Goal: Task Accomplishment & Management: Manage account settings

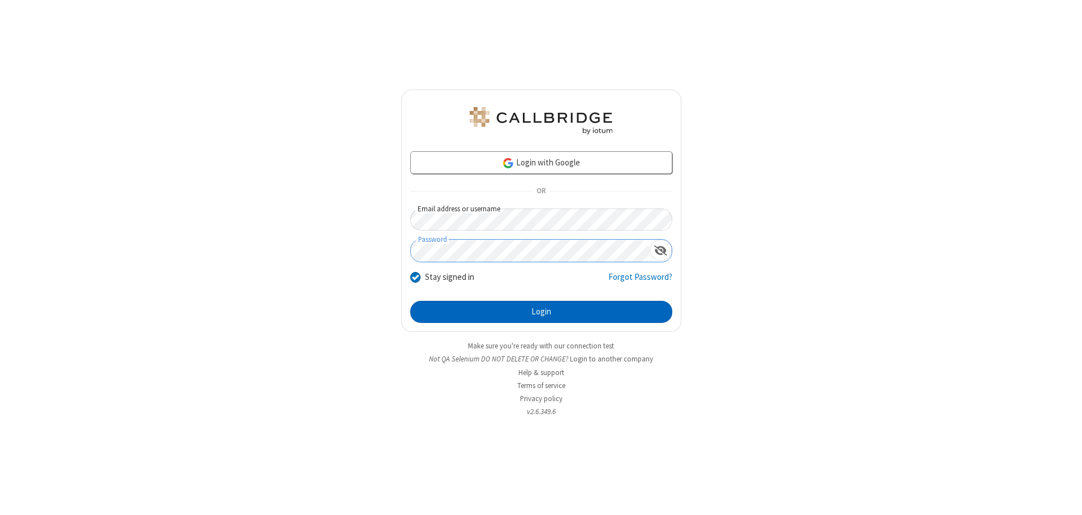
click at [541, 311] on button "Login" at bounding box center [541, 312] width 262 height 23
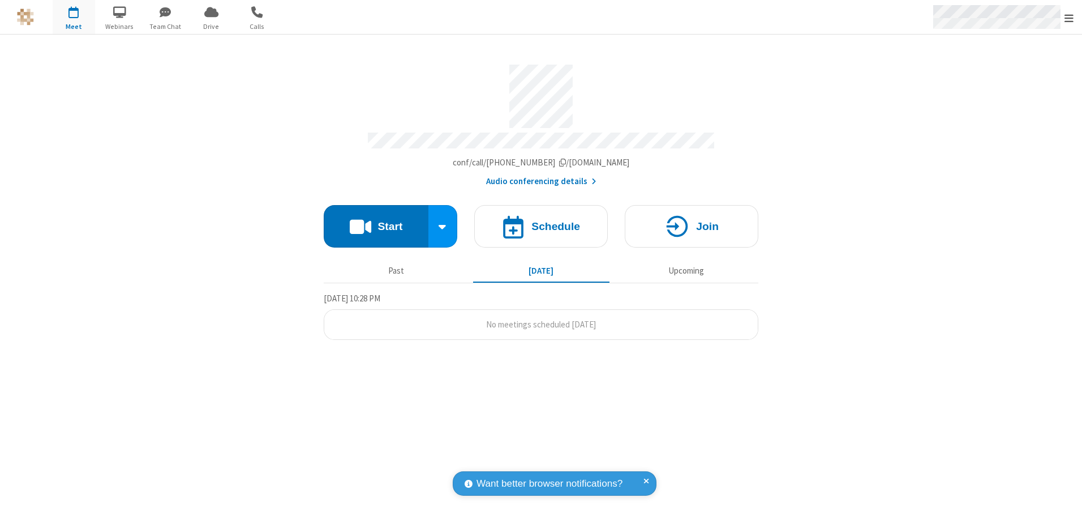
click at [1069, 18] on span "Open menu" at bounding box center [1069, 17] width 9 height 11
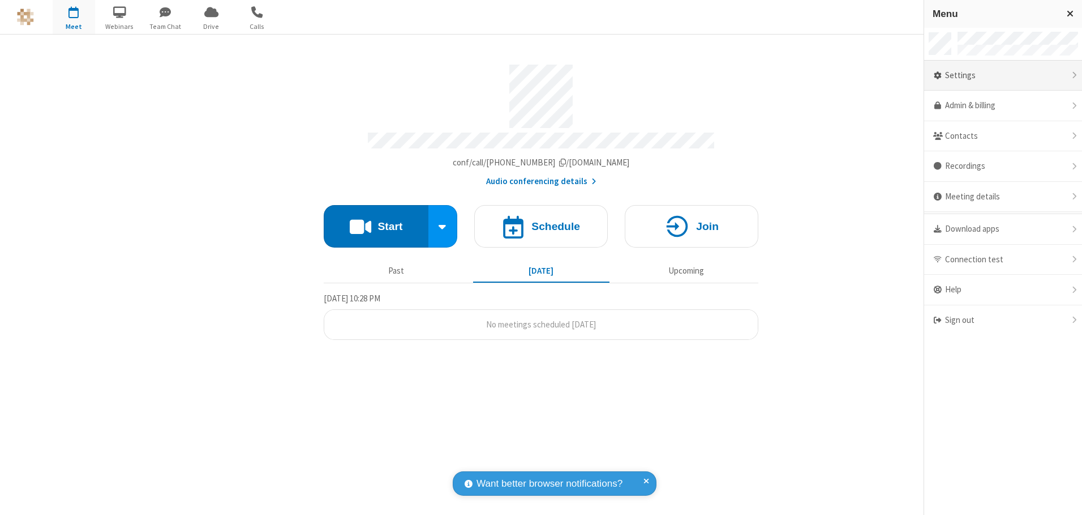
click at [1003, 75] on div "Settings" at bounding box center [1003, 76] width 158 height 31
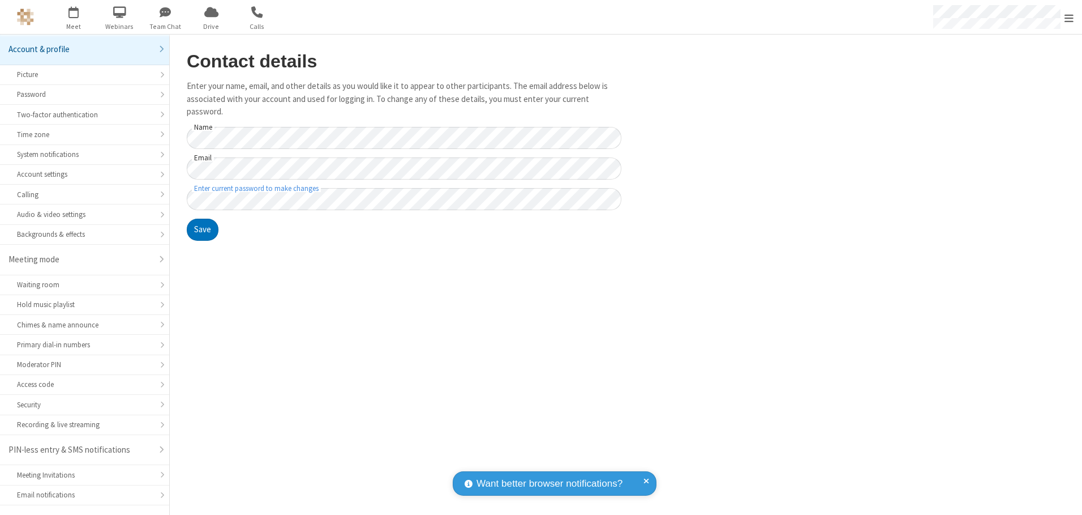
scroll to position [20, 0]
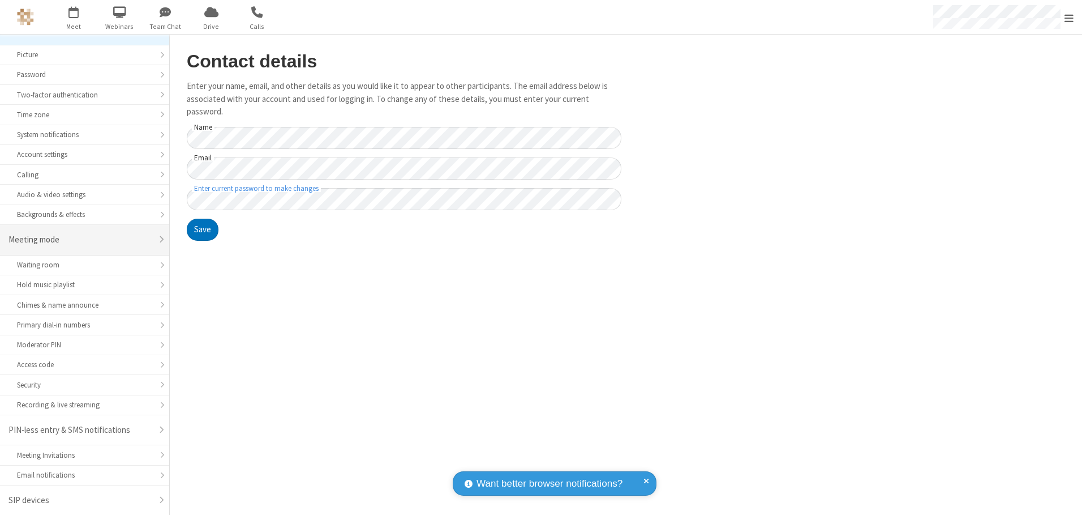
click at [80, 239] on div "Meeting mode" at bounding box center [80, 239] width 144 height 13
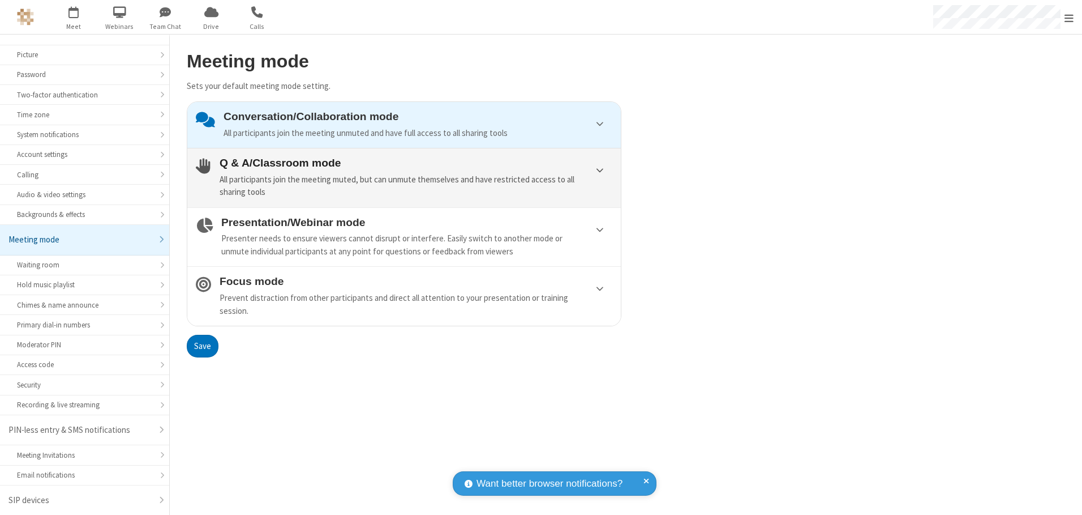
click at [404, 177] on div "All participants join the meeting muted, but can unmute themselves and have res…" at bounding box center [416, 185] width 393 height 25
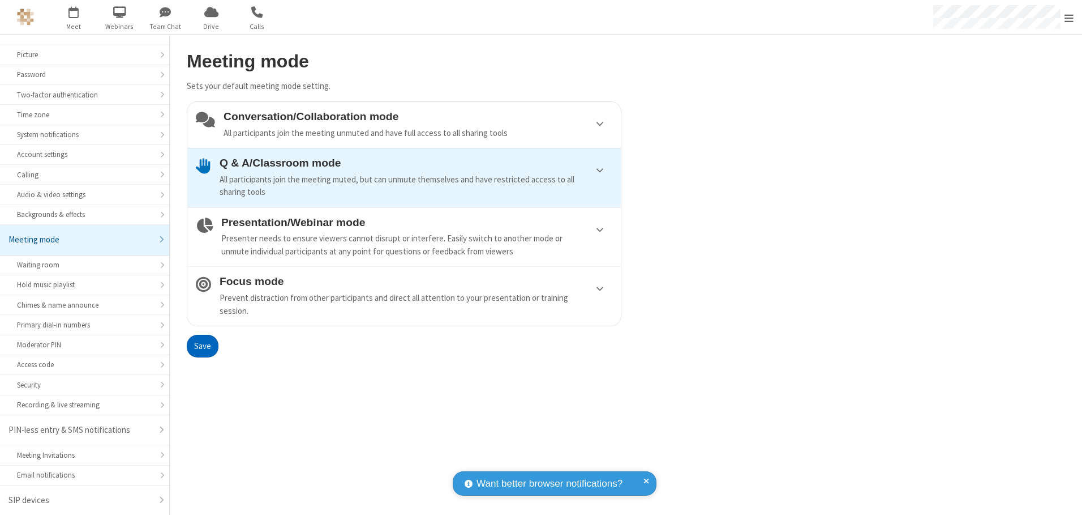
click at [202, 345] on button "Save" at bounding box center [203, 346] width 32 height 23
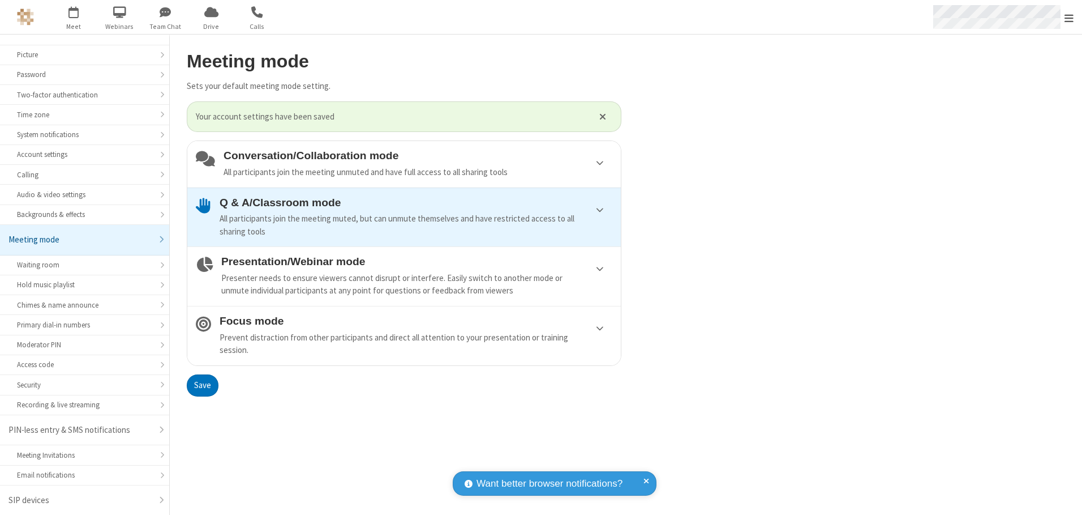
click at [1069, 17] on span "Open menu" at bounding box center [1069, 17] width 9 height 11
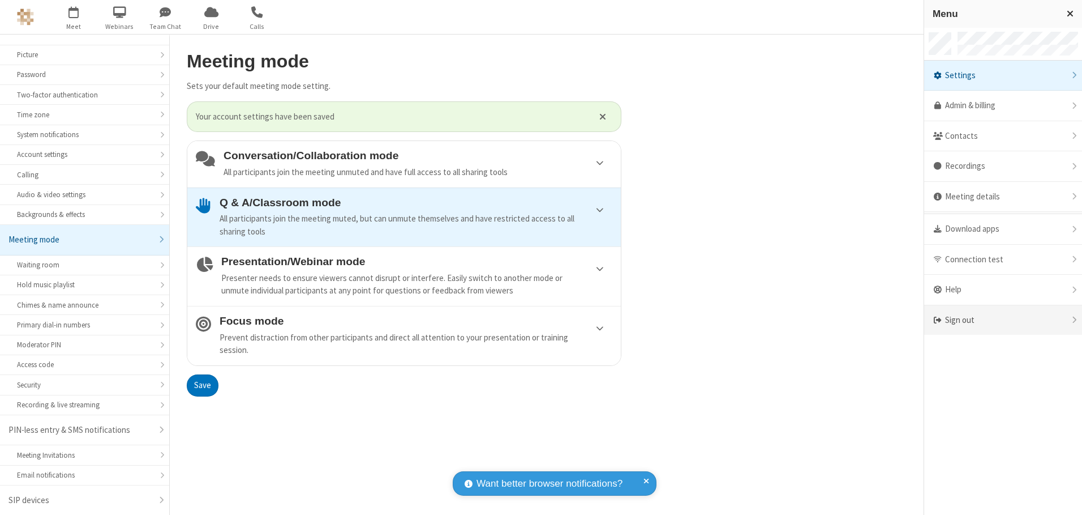
click at [1003, 320] on div "Sign out" at bounding box center [1003, 320] width 158 height 30
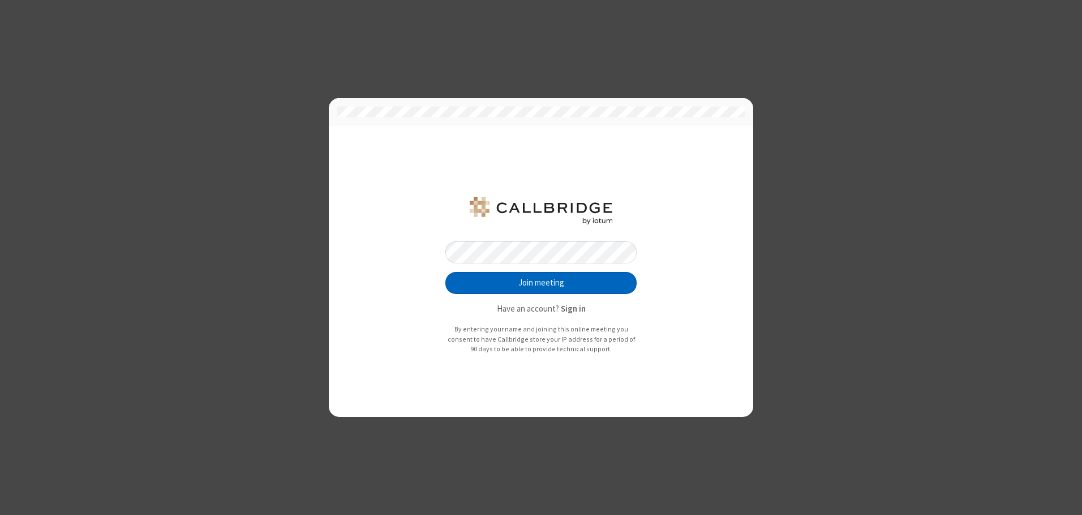
click at [541, 282] on button "Join meeting" at bounding box center [540, 283] width 191 height 23
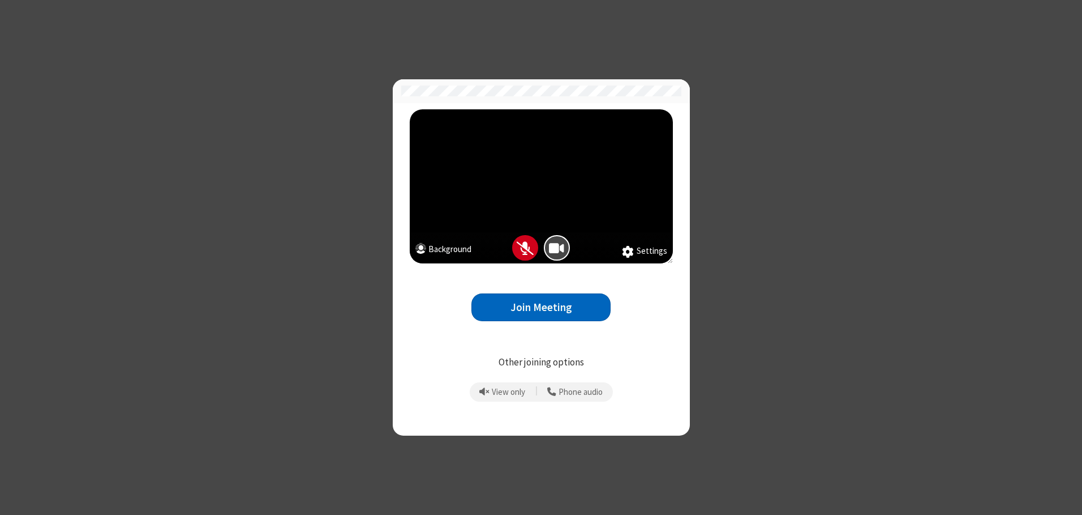
click at [541, 307] on button "Join Meeting" at bounding box center [540, 307] width 139 height 28
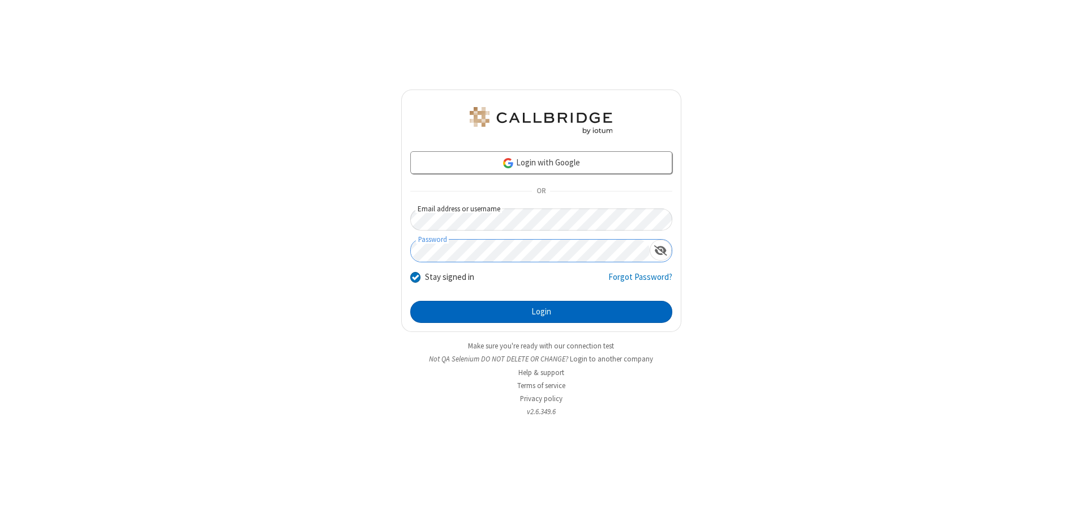
click at [541, 311] on button "Login" at bounding box center [541, 312] width 262 height 23
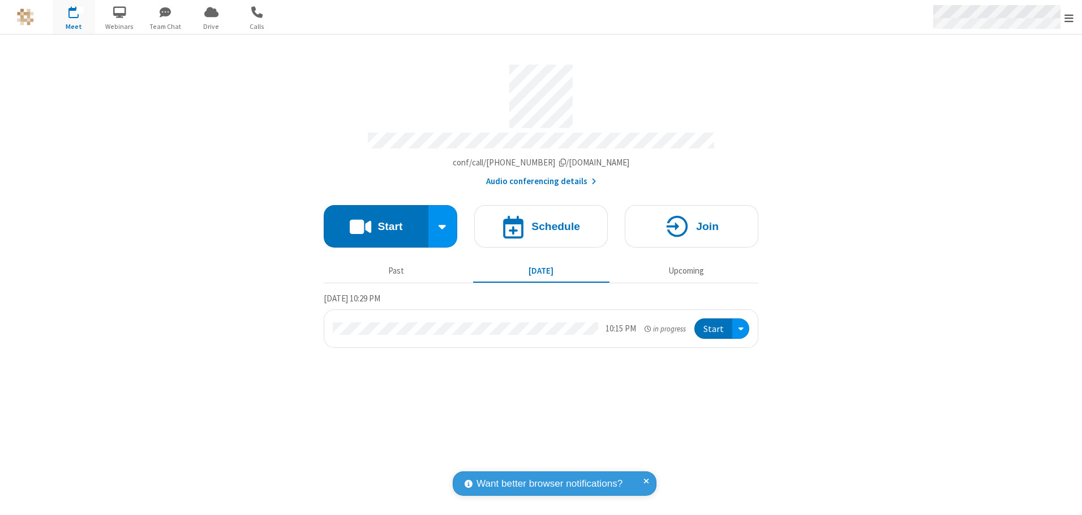
click at [1069, 18] on span "Open menu" at bounding box center [1069, 17] width 9 height 11
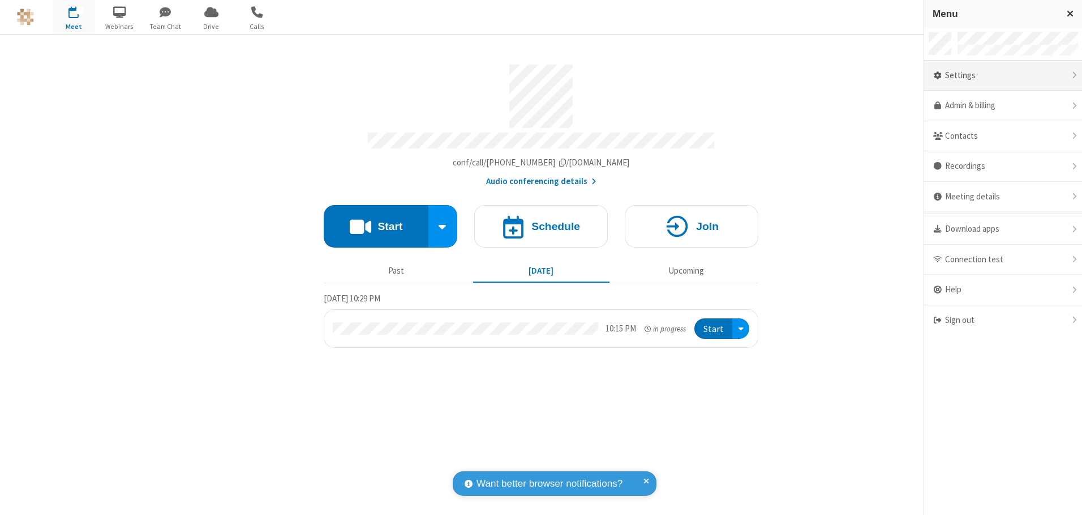
click at [1003, 75] on div "Settings" at bounding box center [1003, 76] width 158 height 31
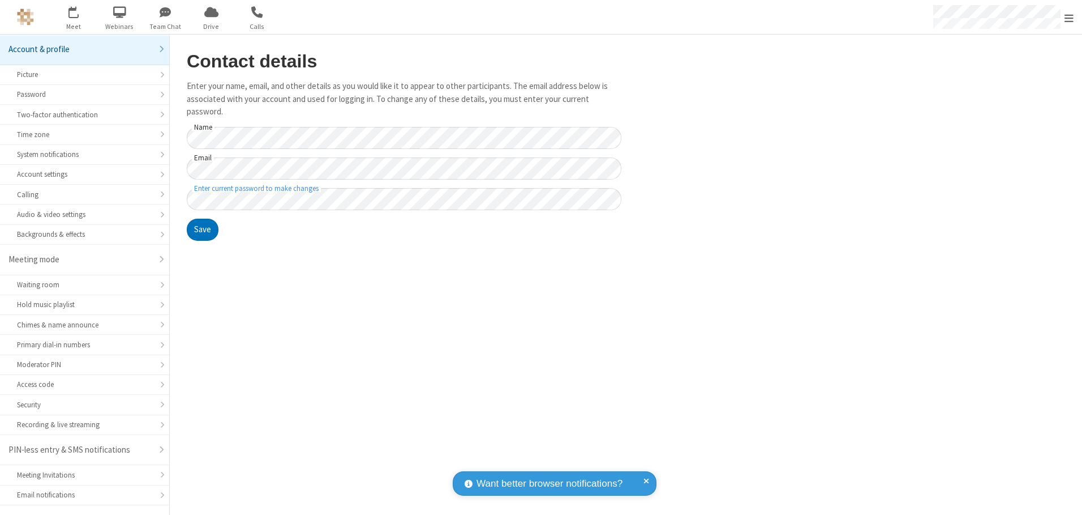
scroll to position [20, 0]
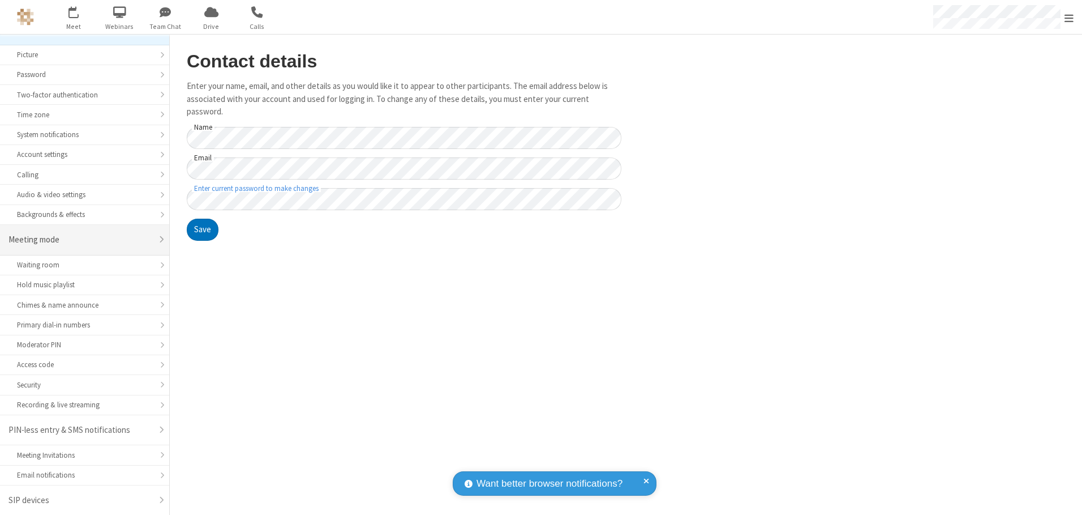
click at [80, 239] on div "Meeting mode" at bounding box center [80, 239] width 144 height 13
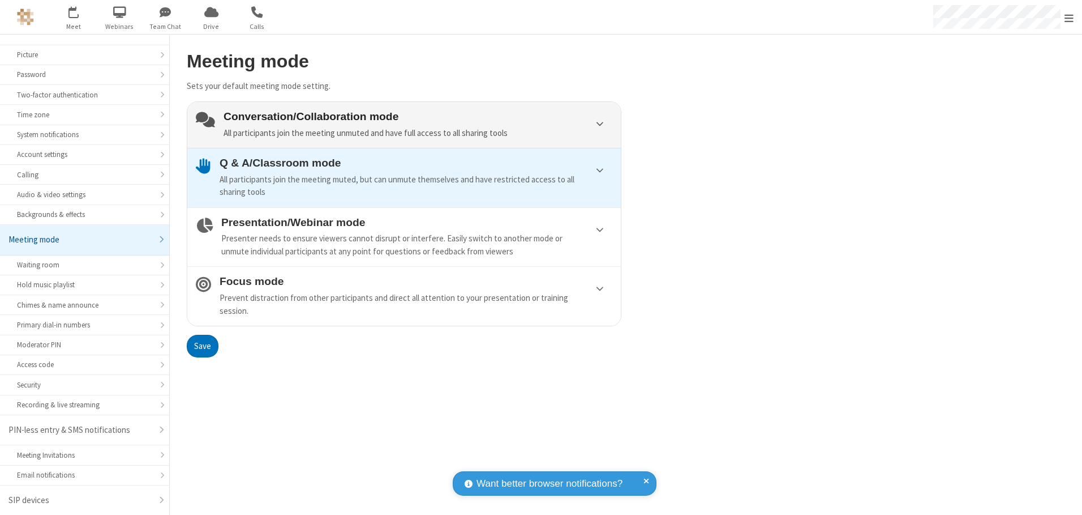
click at [404, 125] on div "Conversation/Collaboration mode All participants join the meeting unmuted and h…" at bounding box center [418, 124] width 389 height 29
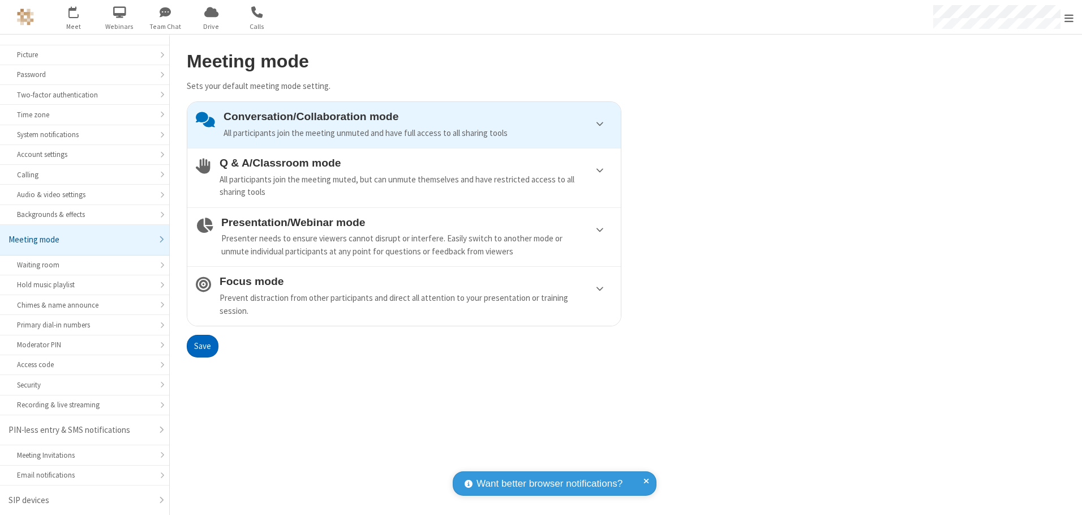
click at [202, 345] on button "Save" at bounding box center [203, 346] width 32 height 23
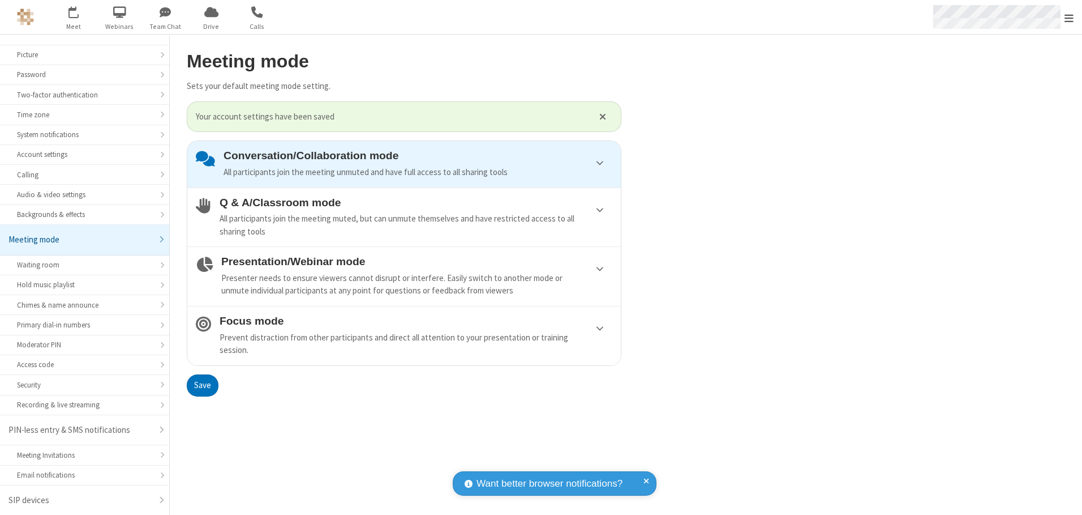
click at [1069, 17] on span "Open menu" at bounding box center [1069, 17] width 9 height 11
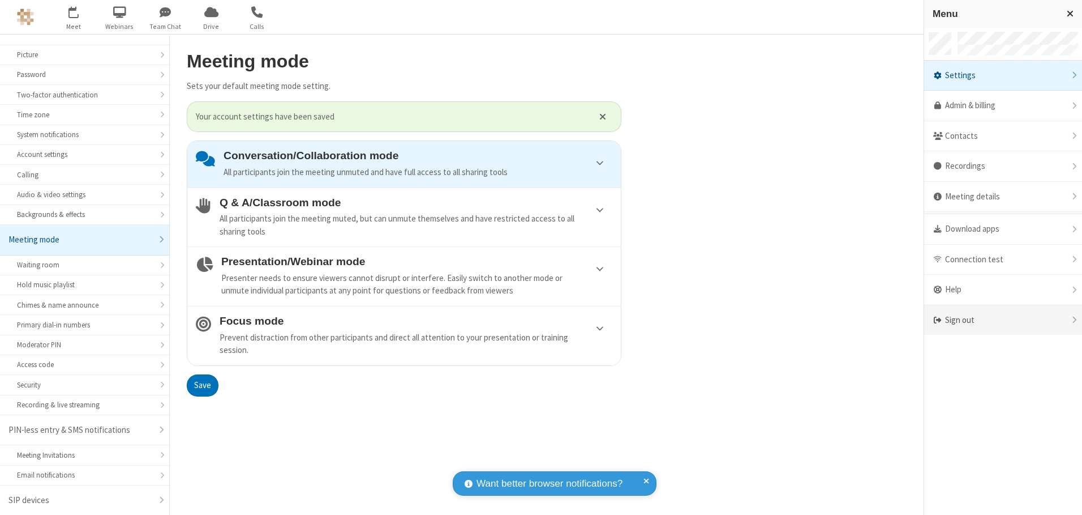
click at [1003, 320] on div "Sign out" at bounding box center [1003, 320] width 158 height 30
